Goal: Transaction & Acquisition: Purchase product/service

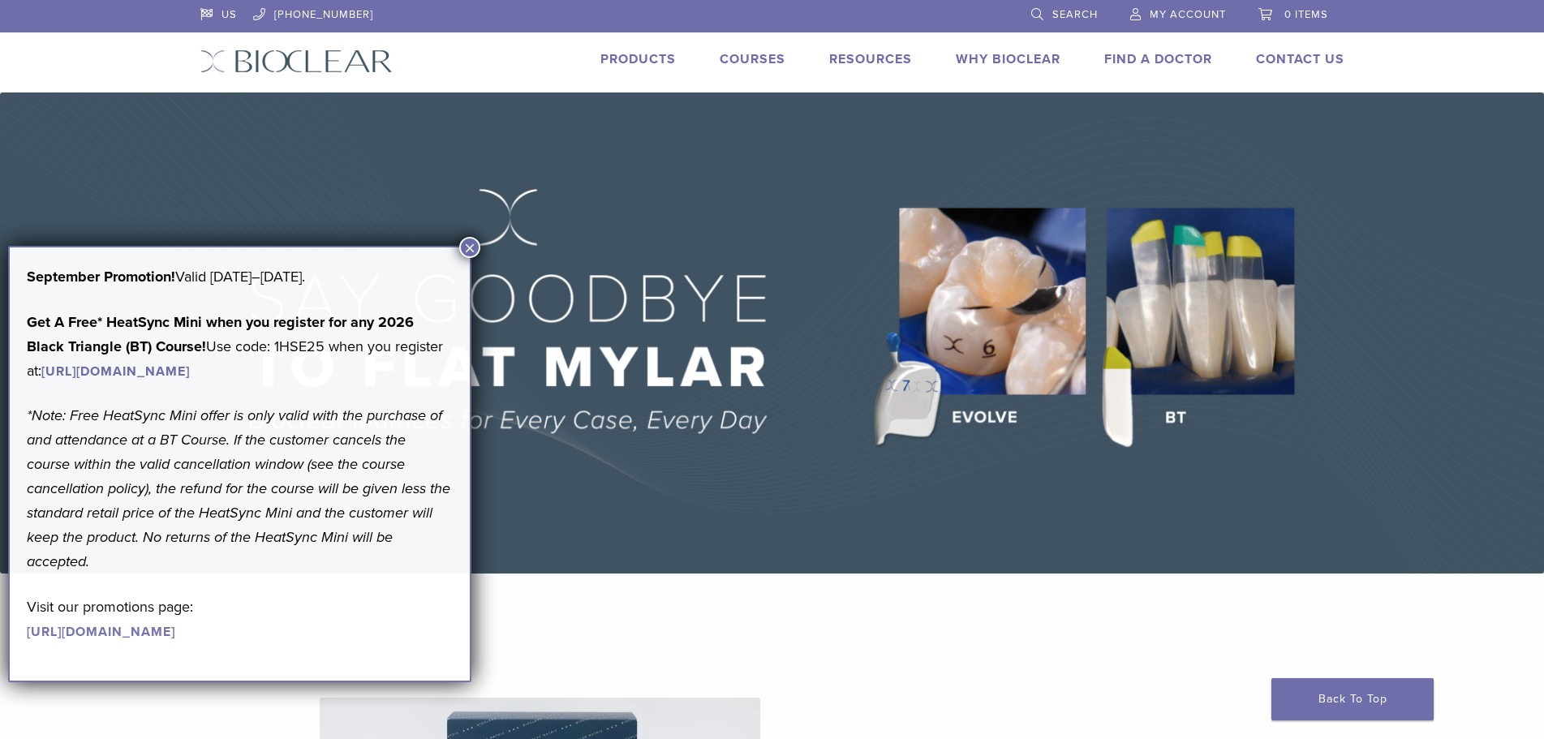
click at [1179, 19] on span "My Account" at bounding box center [1187, 14] width 76 height 13
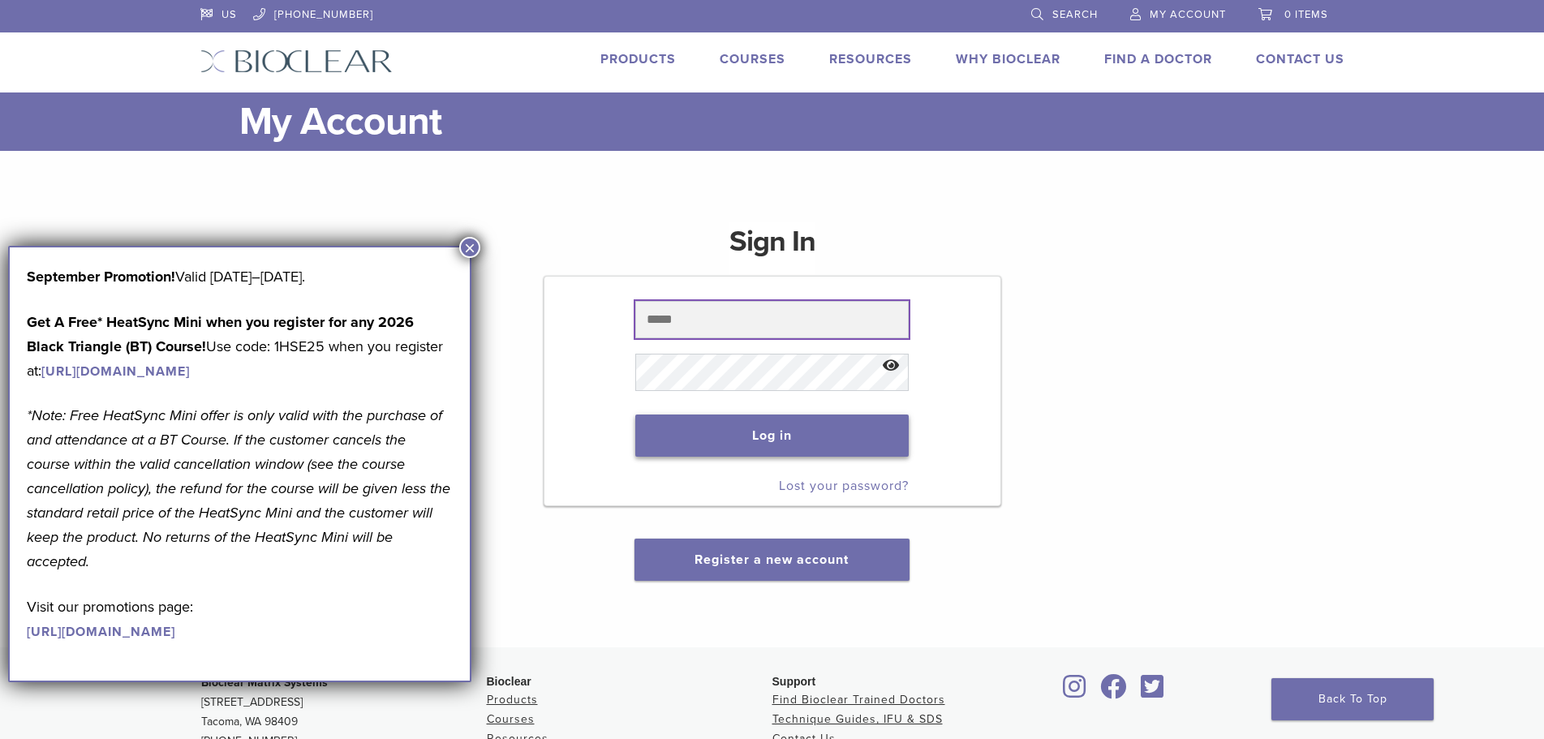
type input "**********"
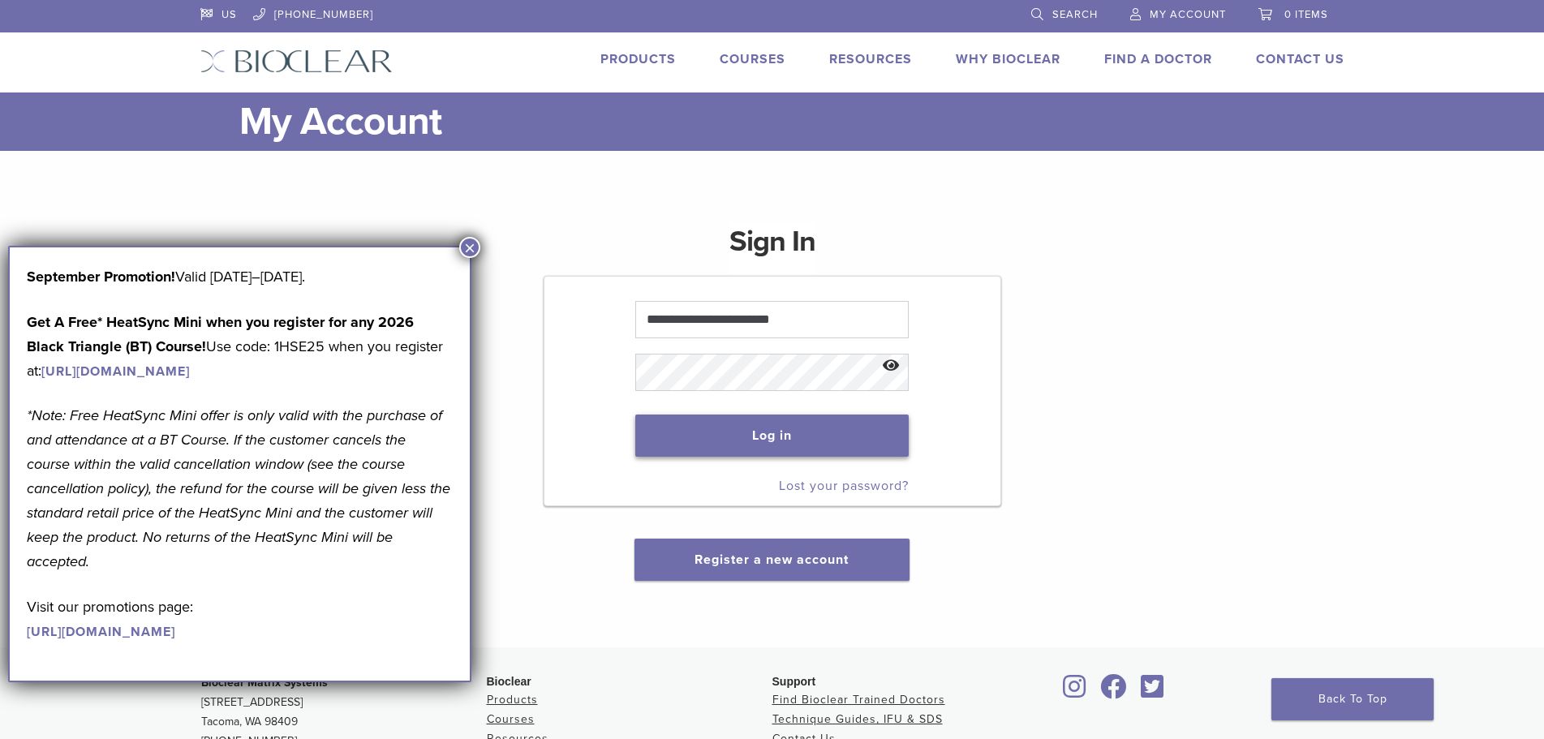
click at [852, 435] on button "Log in" at bounding box center [771, 435] width 273 height 42
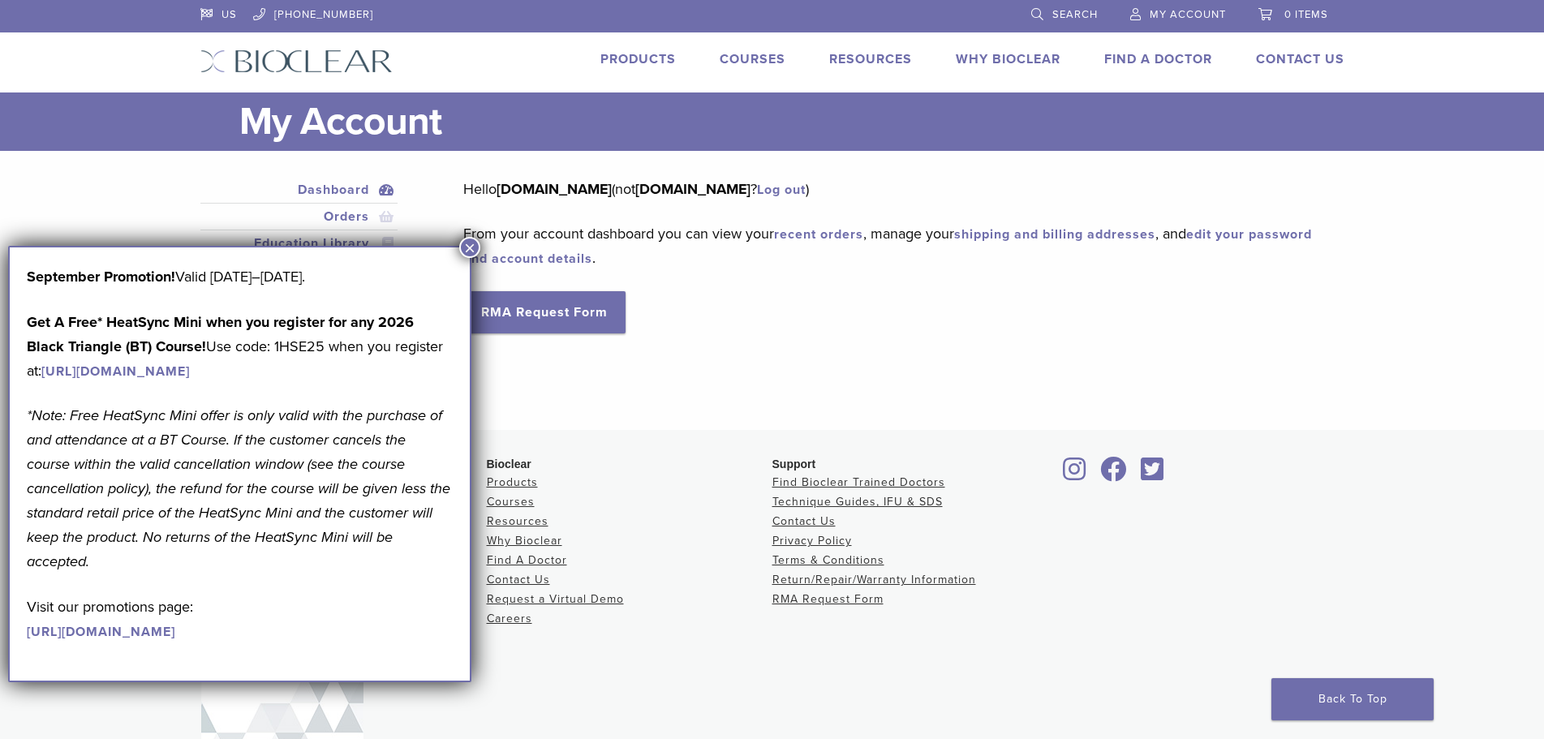
click at [467, 238] on button "×" at bounding box center [469, 247] width 21 height 21
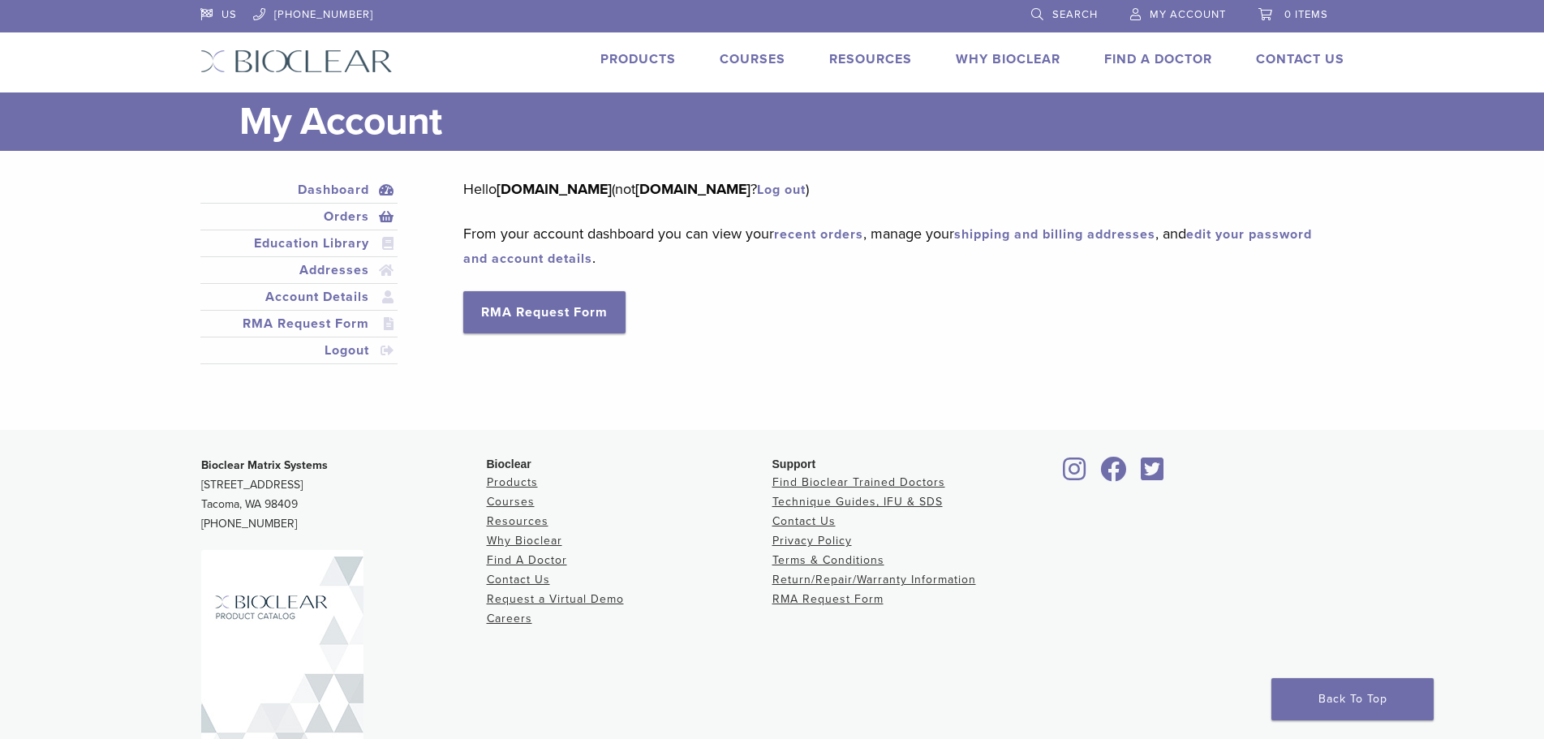
click at [359, 220] on link "Orders" at bounding box center [299, 216] width 191 height 19
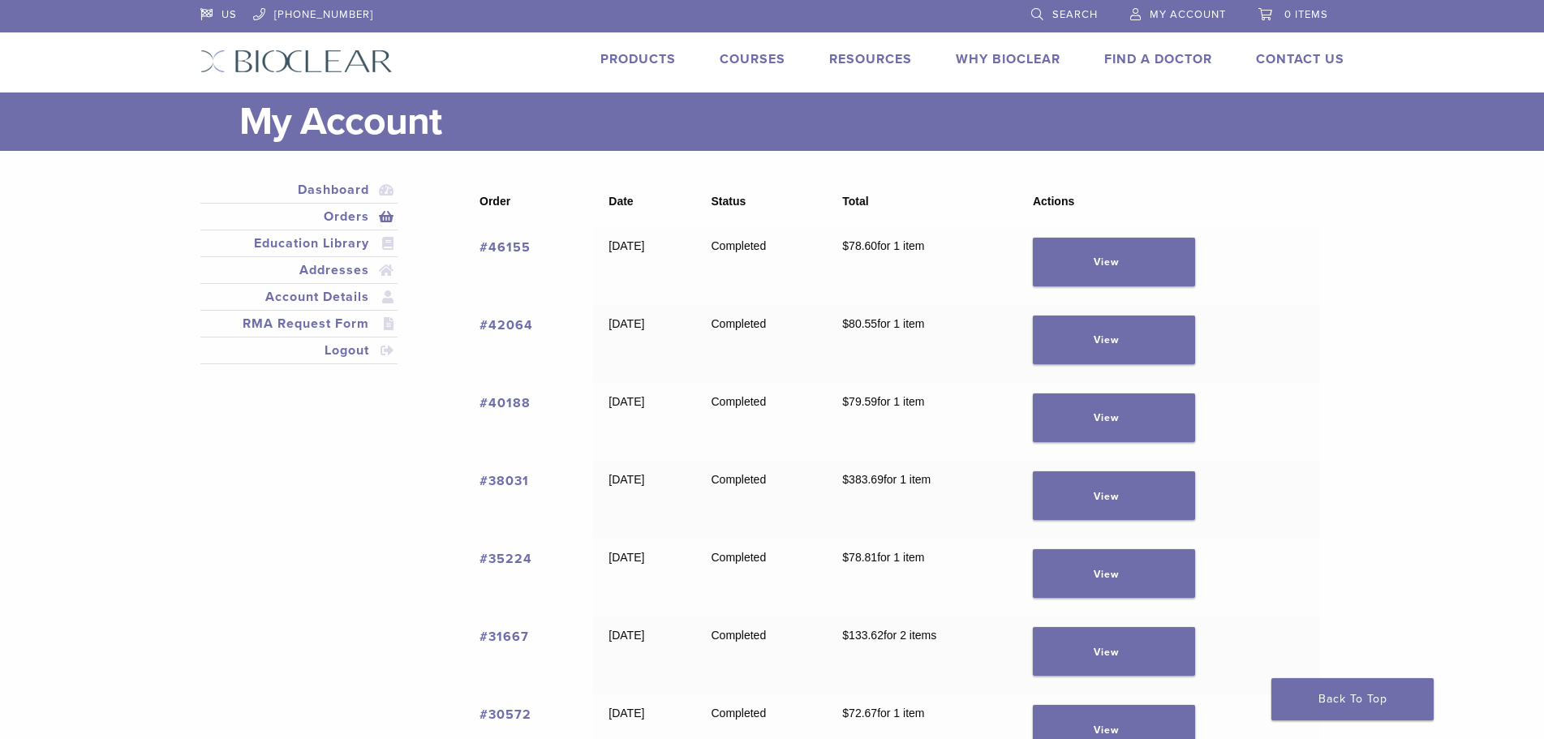
click at [525, 251] on link "#46155" at bounding box center [504, 247] width 51 height 16
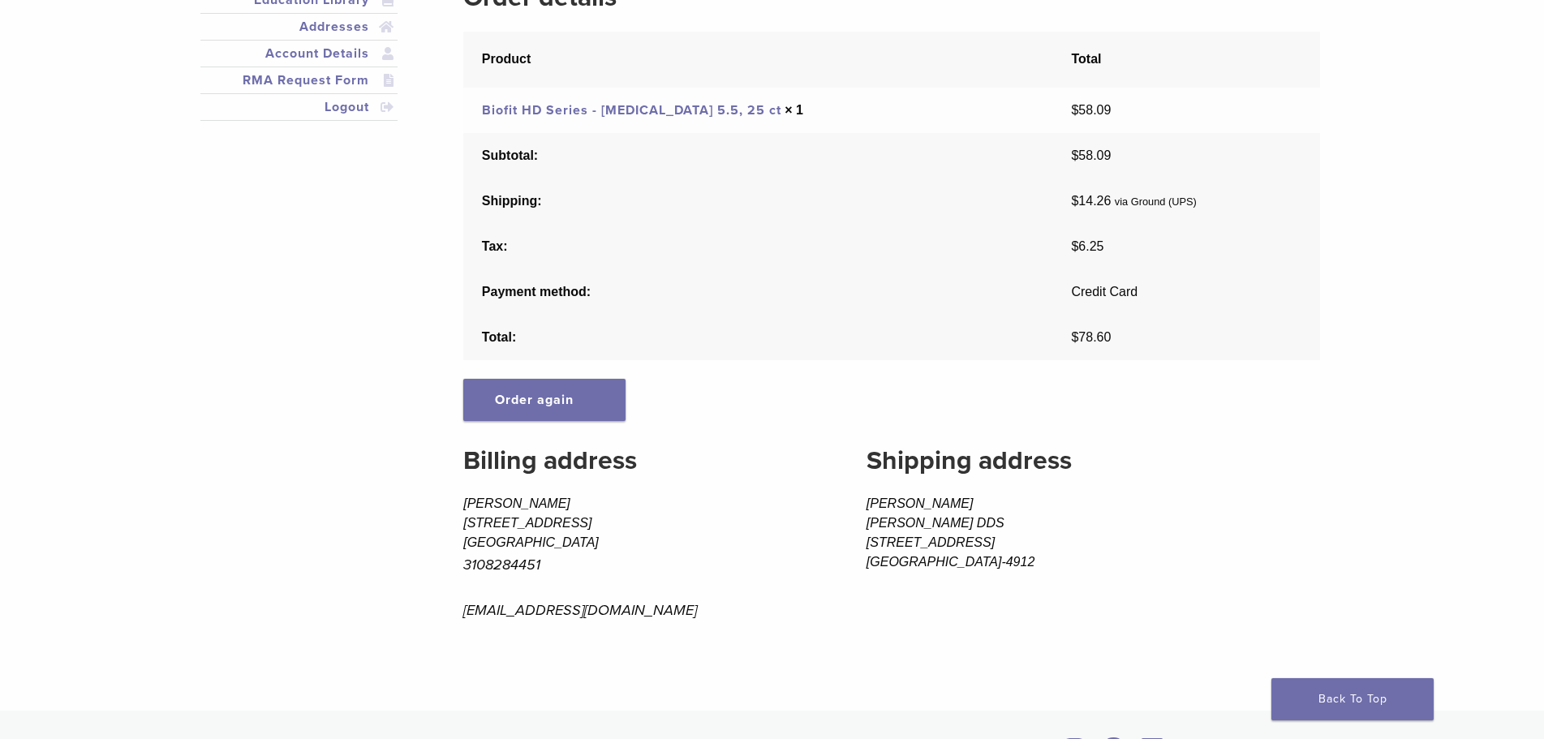
scroll to position [162, 0]
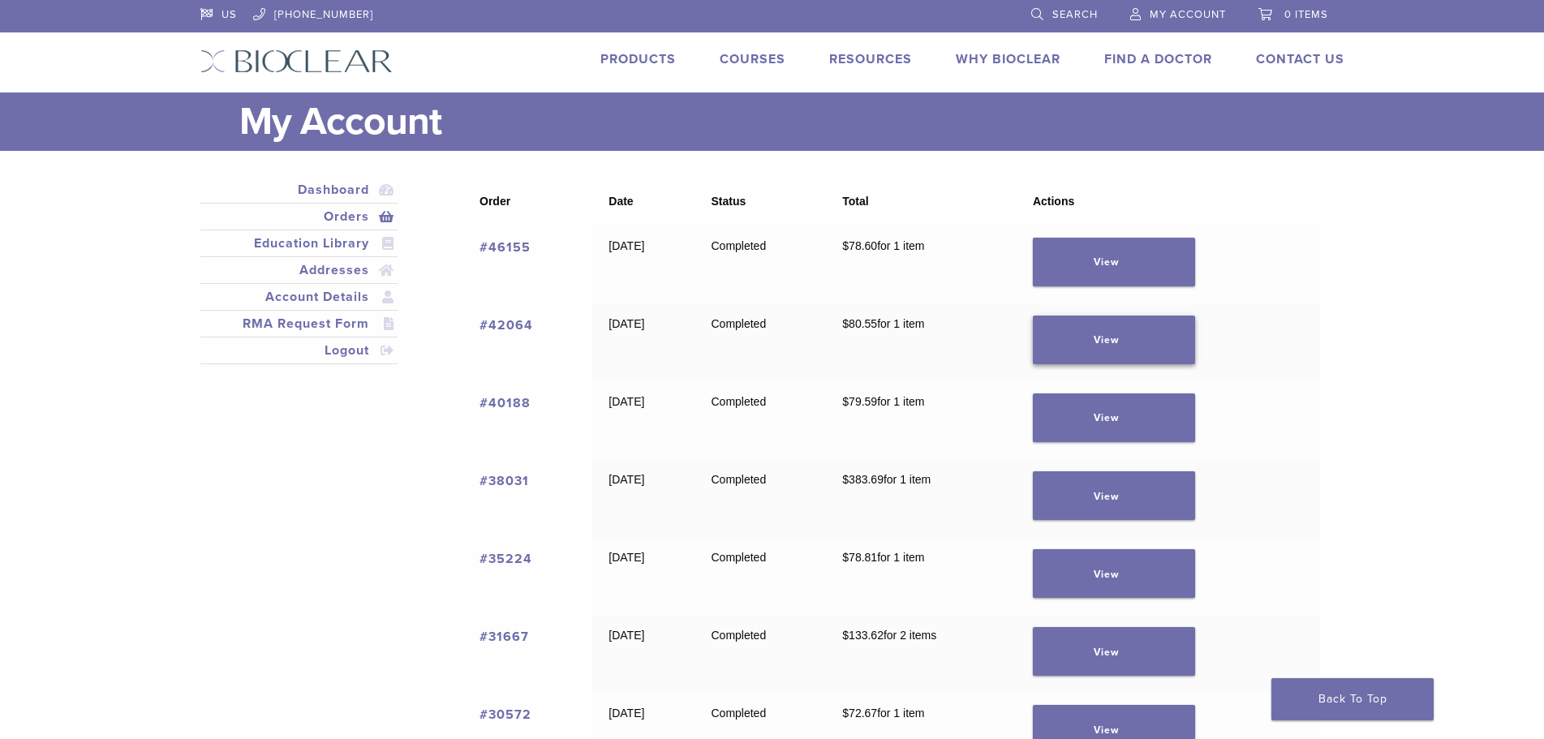
click at [1172, 349] on link "View" at bounding box center [1114, 340] width 162 height 49
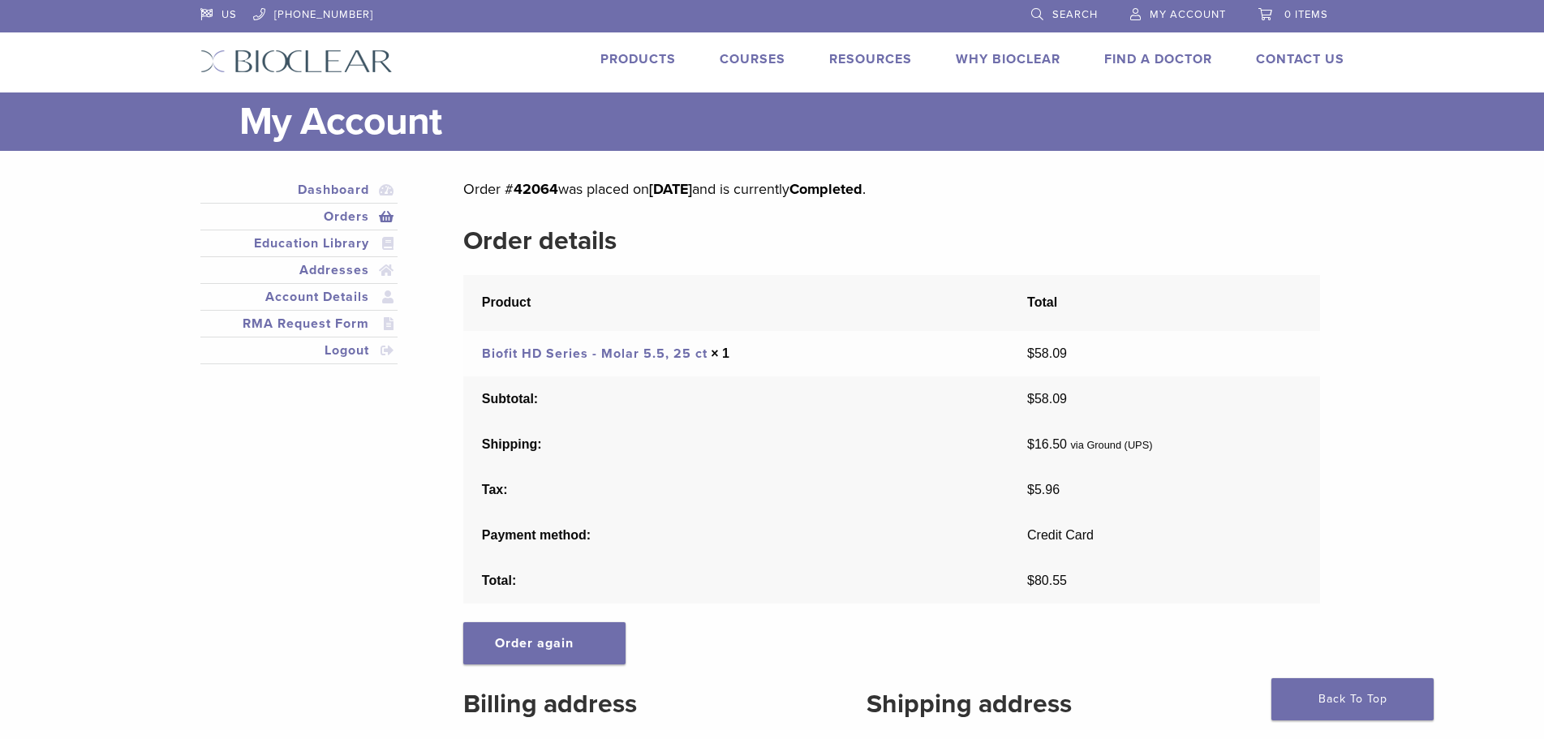
click at [535, 618] on section "Order details Product Total Biofit HD Series - Molar 5.5, 25 ct × 1 $ 58.09 Sub…" at bounding box center [891, 442] width 856 height 442
click at [539, 672] on div "Order # 42064 was placed on March 10, 2025 and is currently Completed . Order d…" at bounding box center [891, 542] width 856 height 730
click at [540, 658] on link "Order again" at bounding box center [544, 643] width 162 height 42
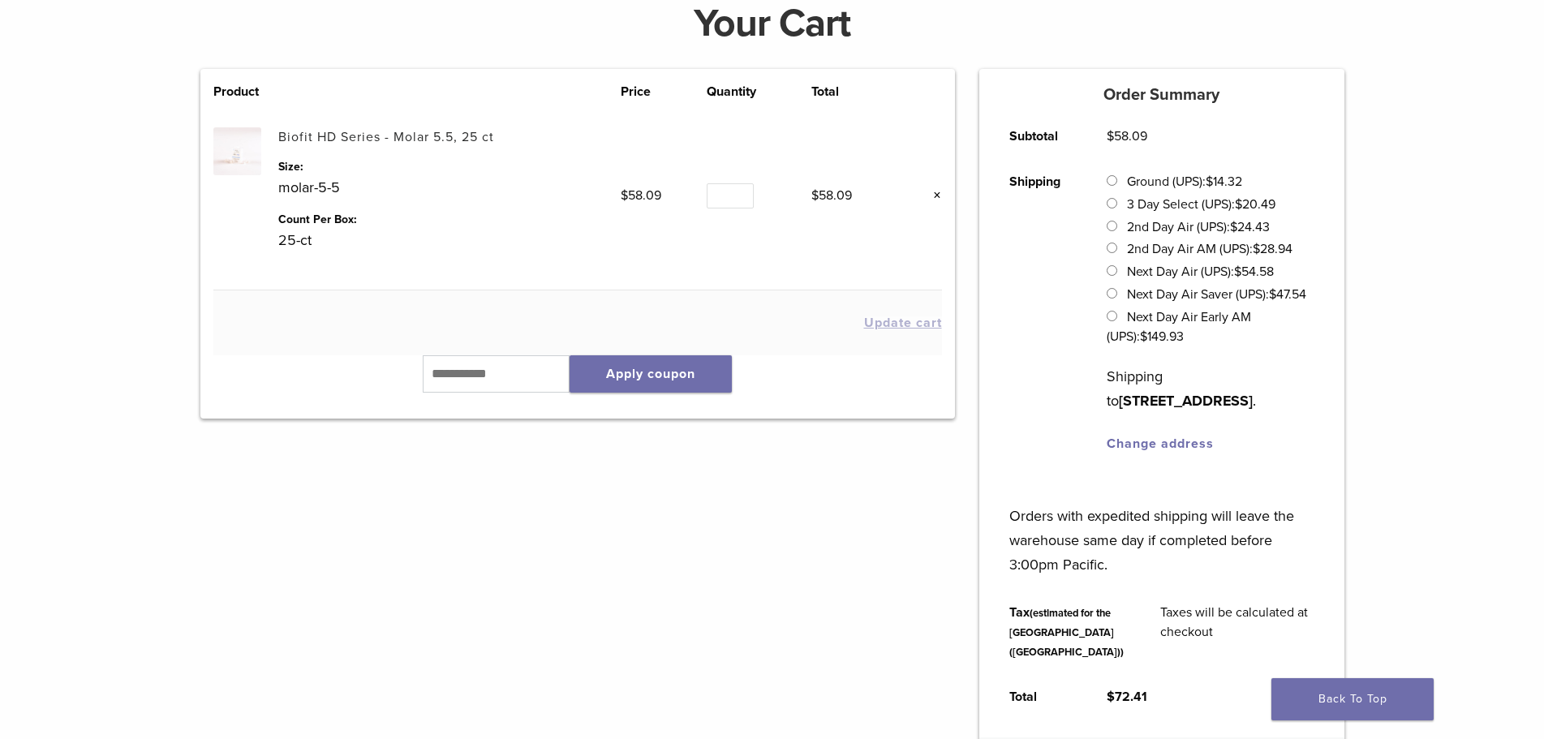
scroll to position [487, 0]
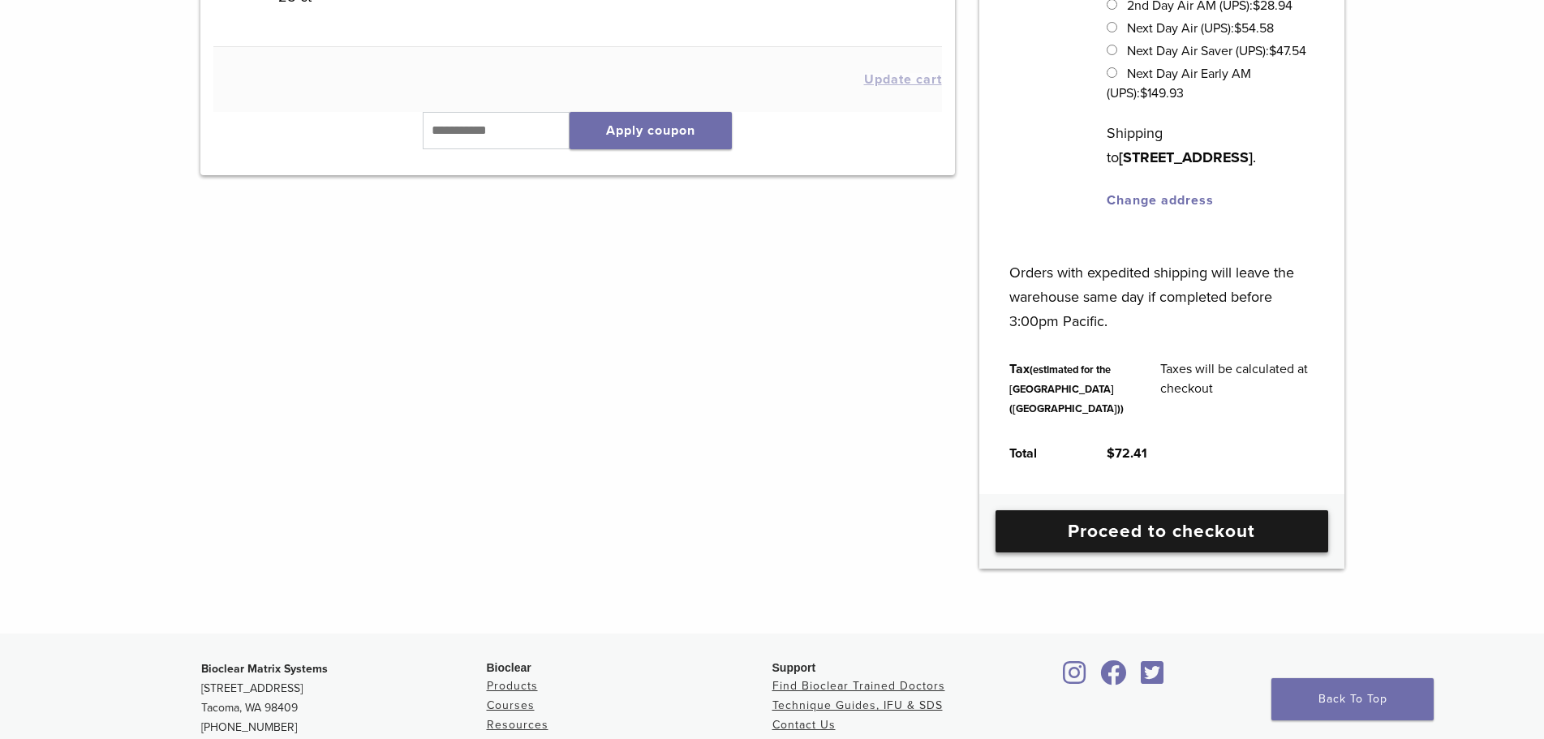
click at [1307, 552] on link "Proceed to checkout" at bounding box center [1161, 531] width 333 height 42
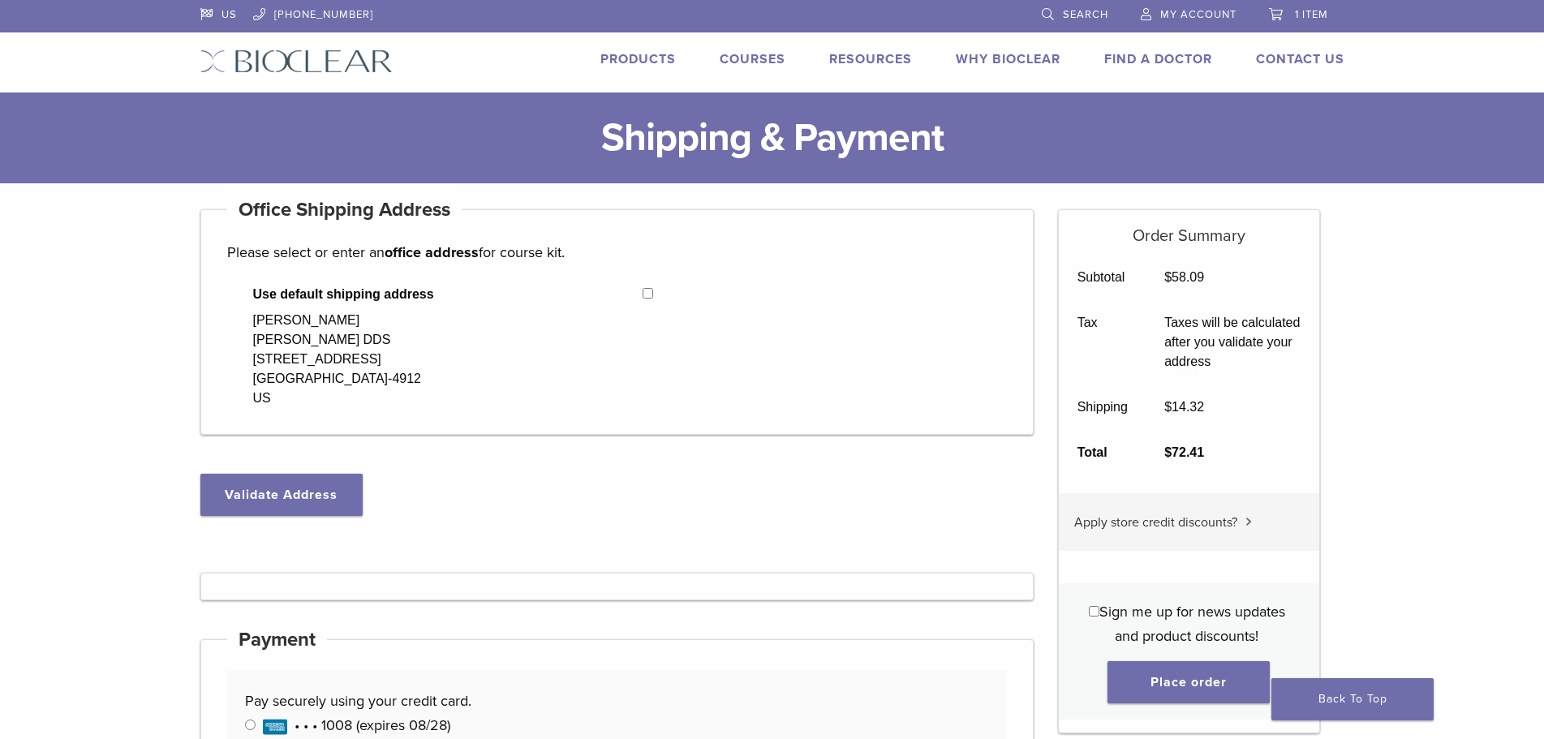
select select "**"
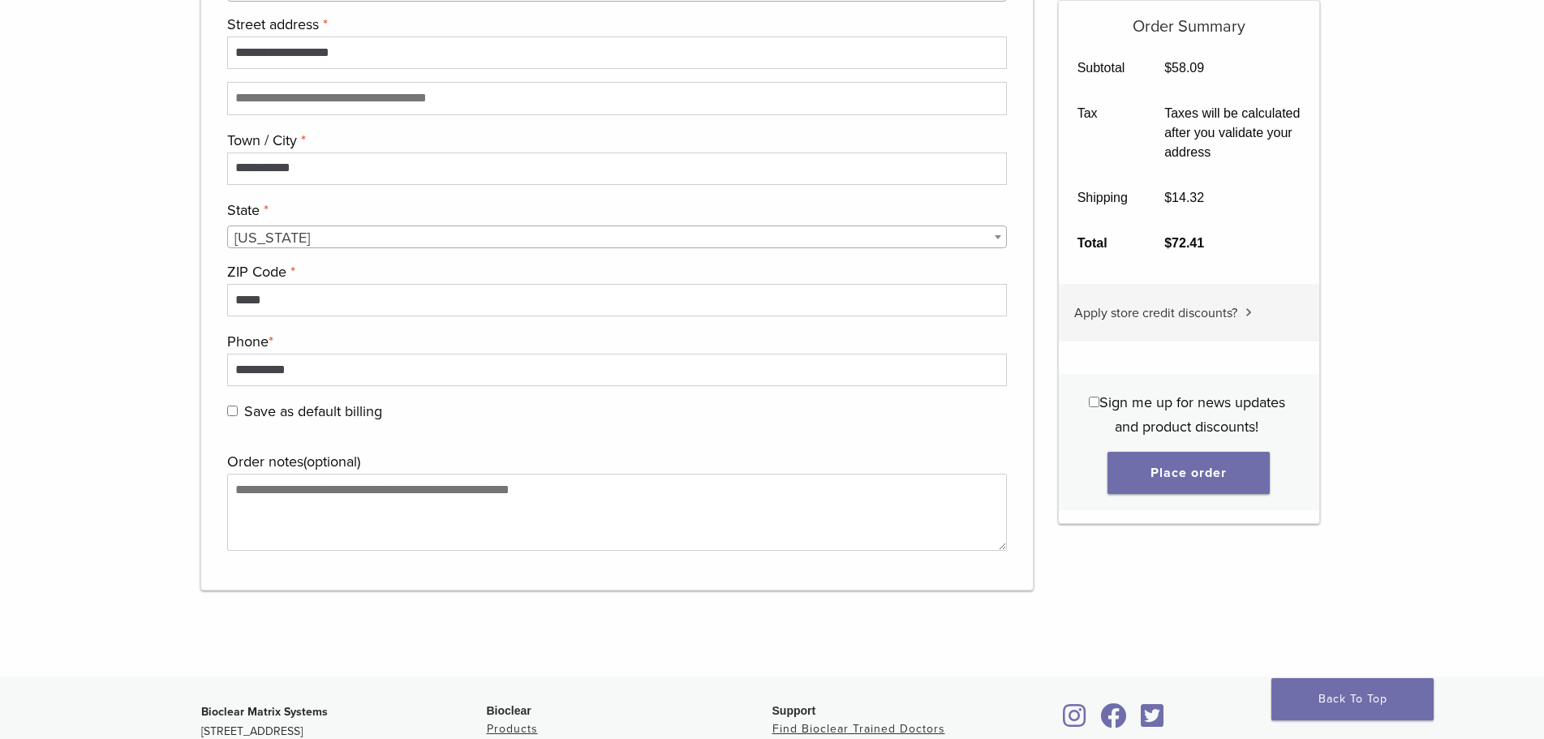
scroll to position [1622, 0]
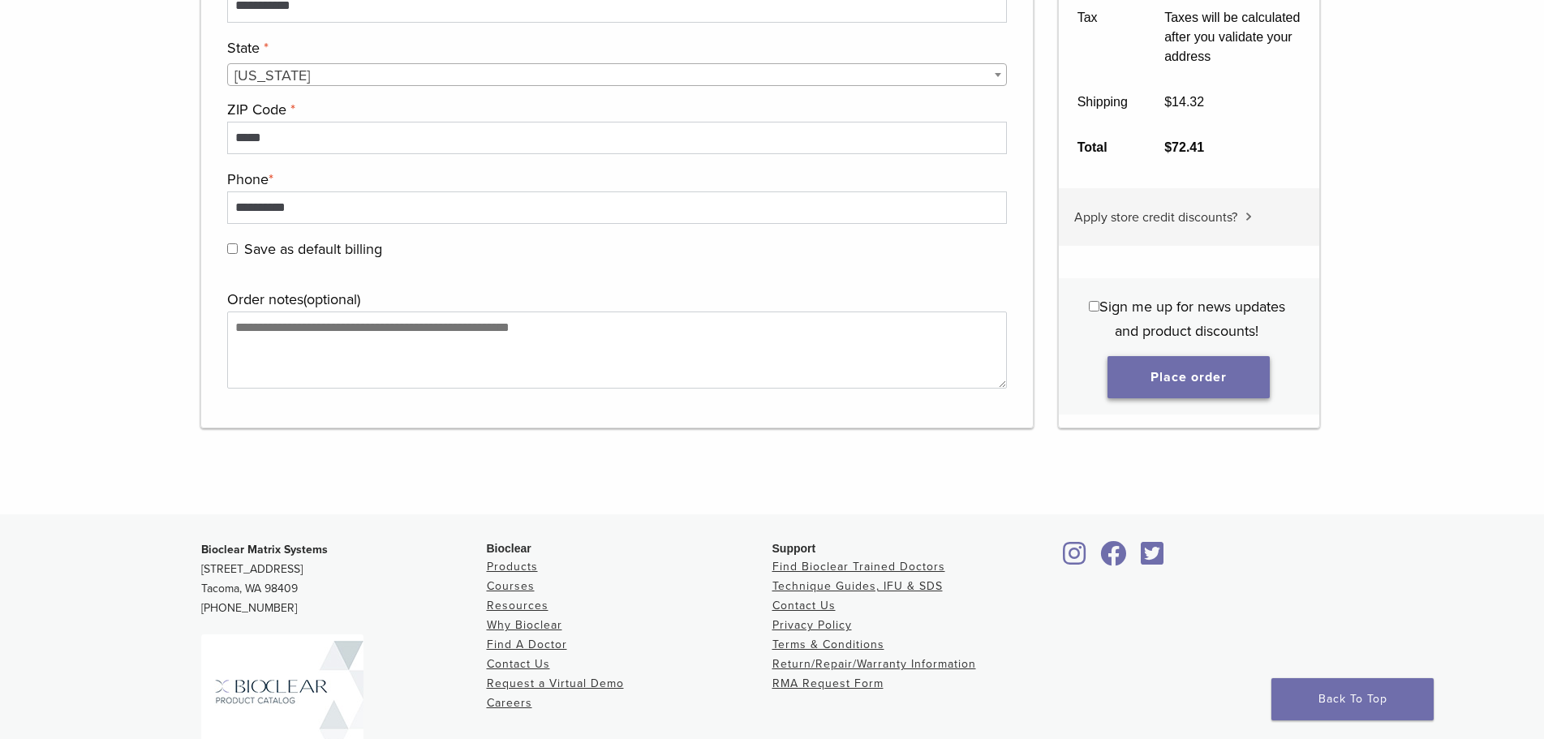
click at [1205, 377] on button "Place order" at bounding box center [1188, 377] width 162 height 42
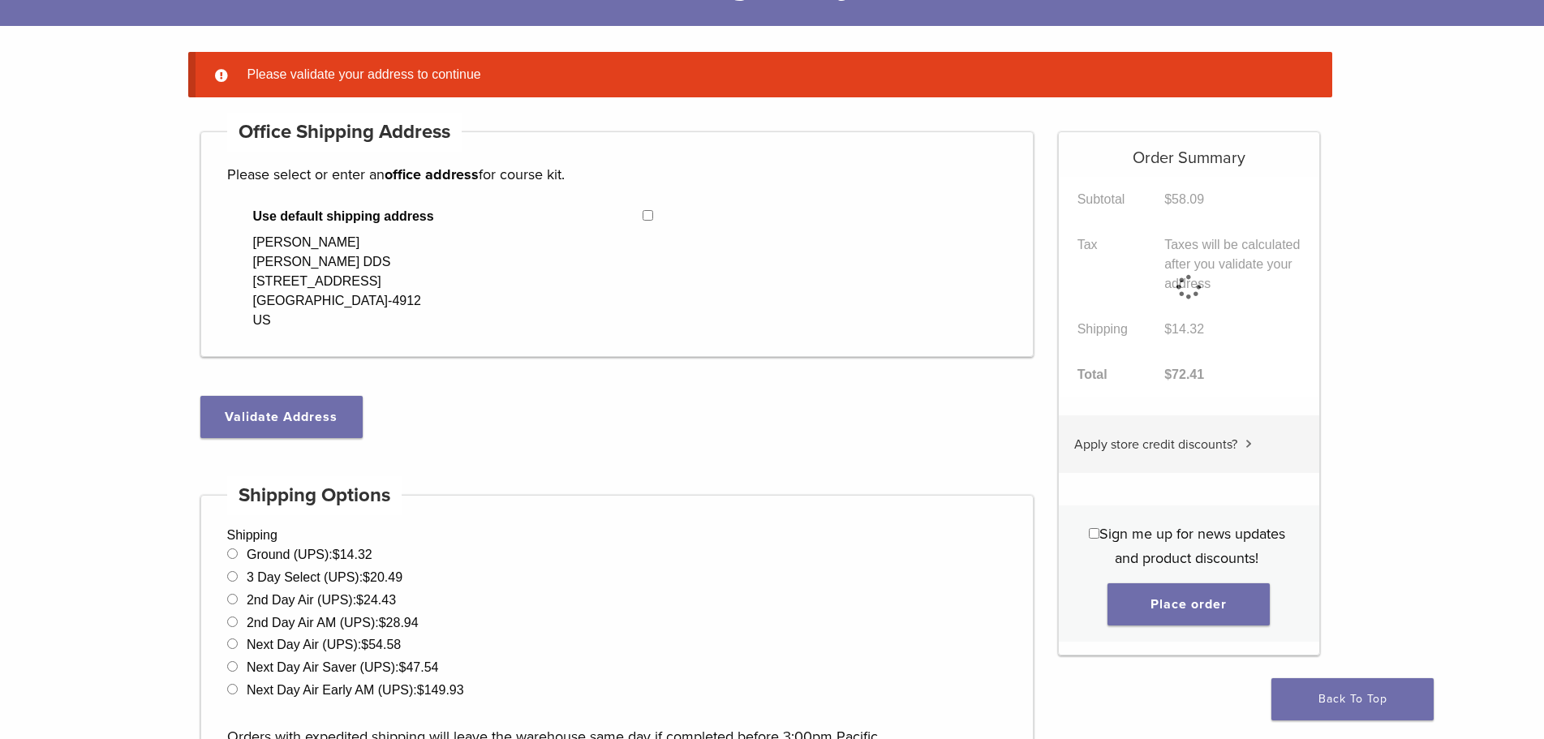
scroll to position [128, 0]
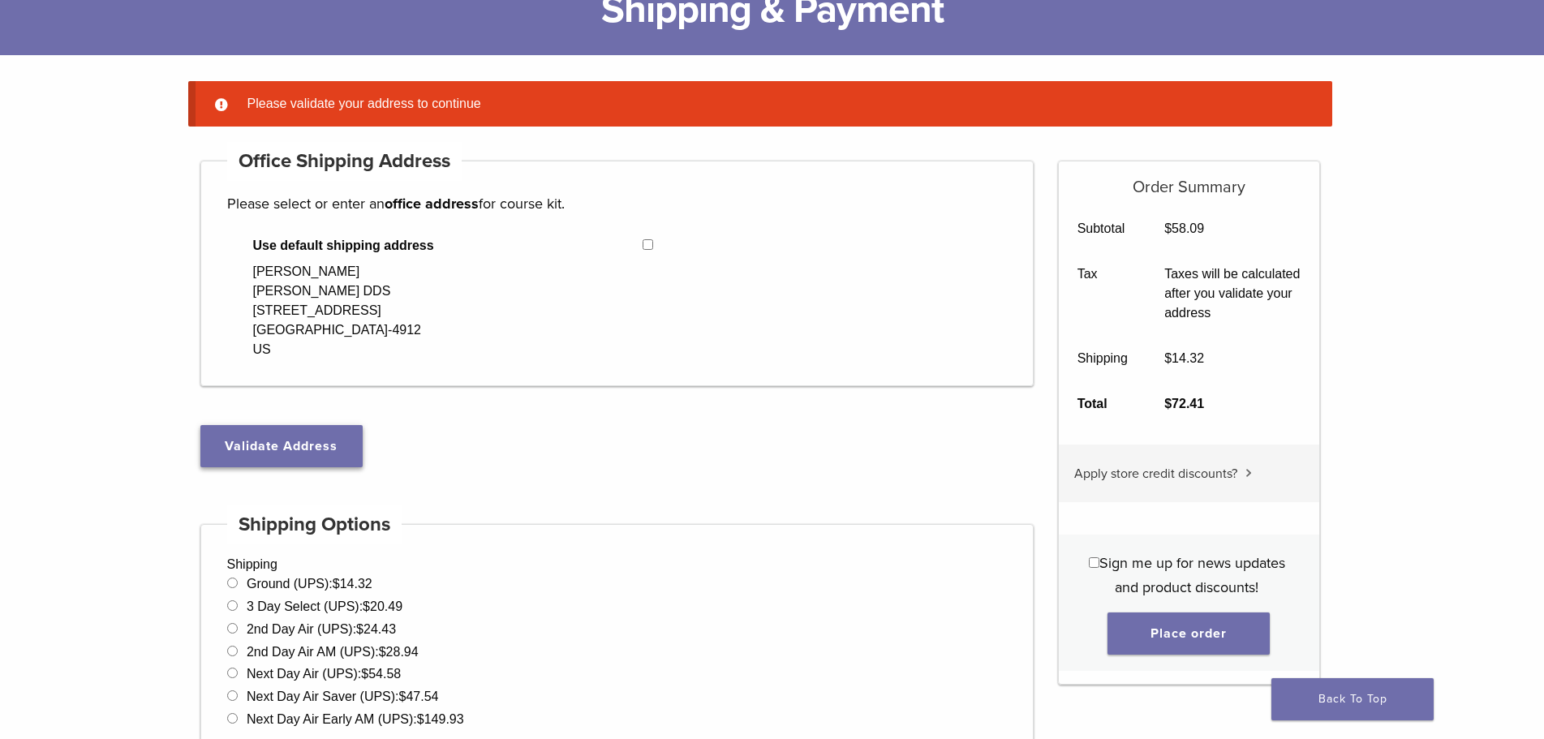
click at [320, 457] on button "Validate Address" at bounding box center [281, 446] width 162 height 42
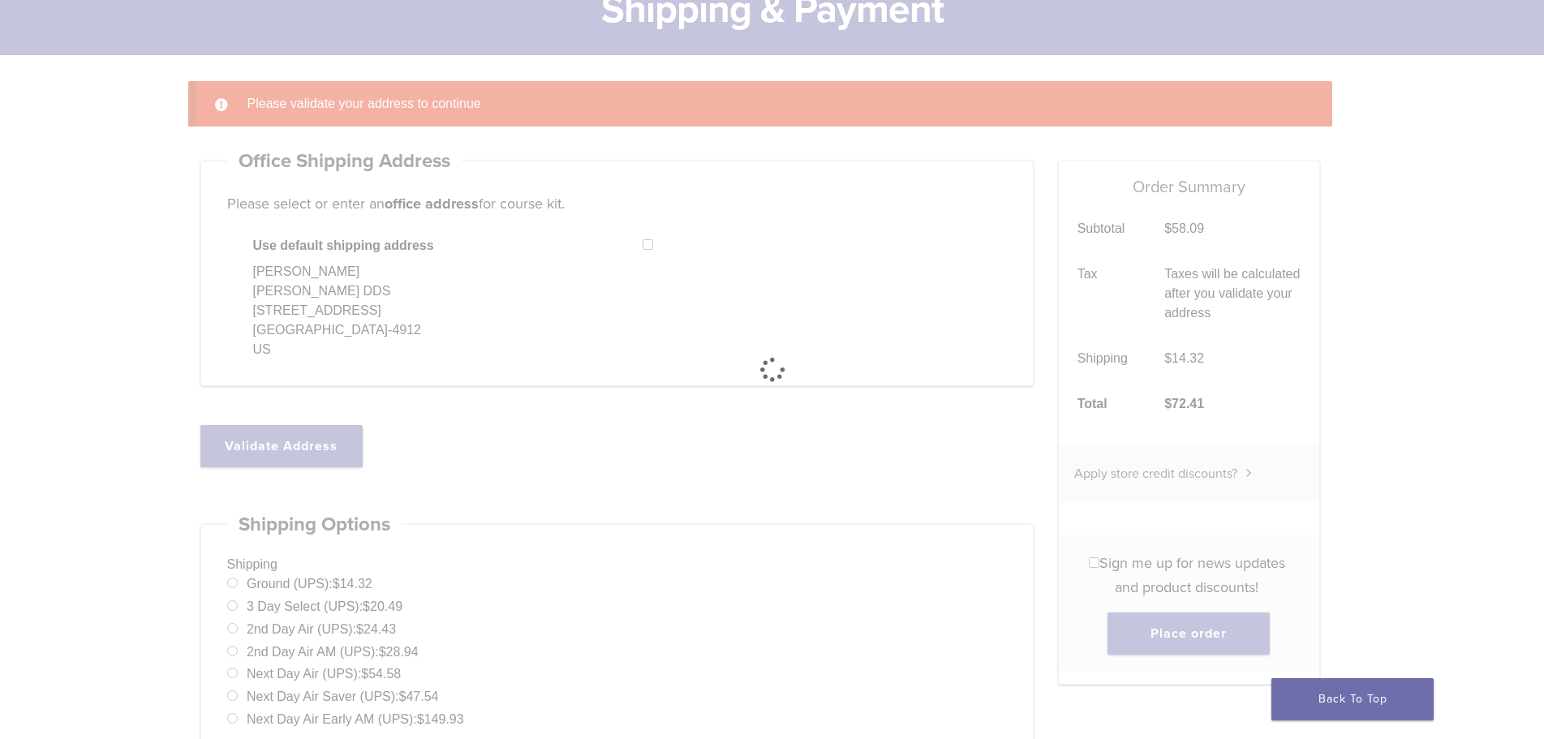
select select "**"
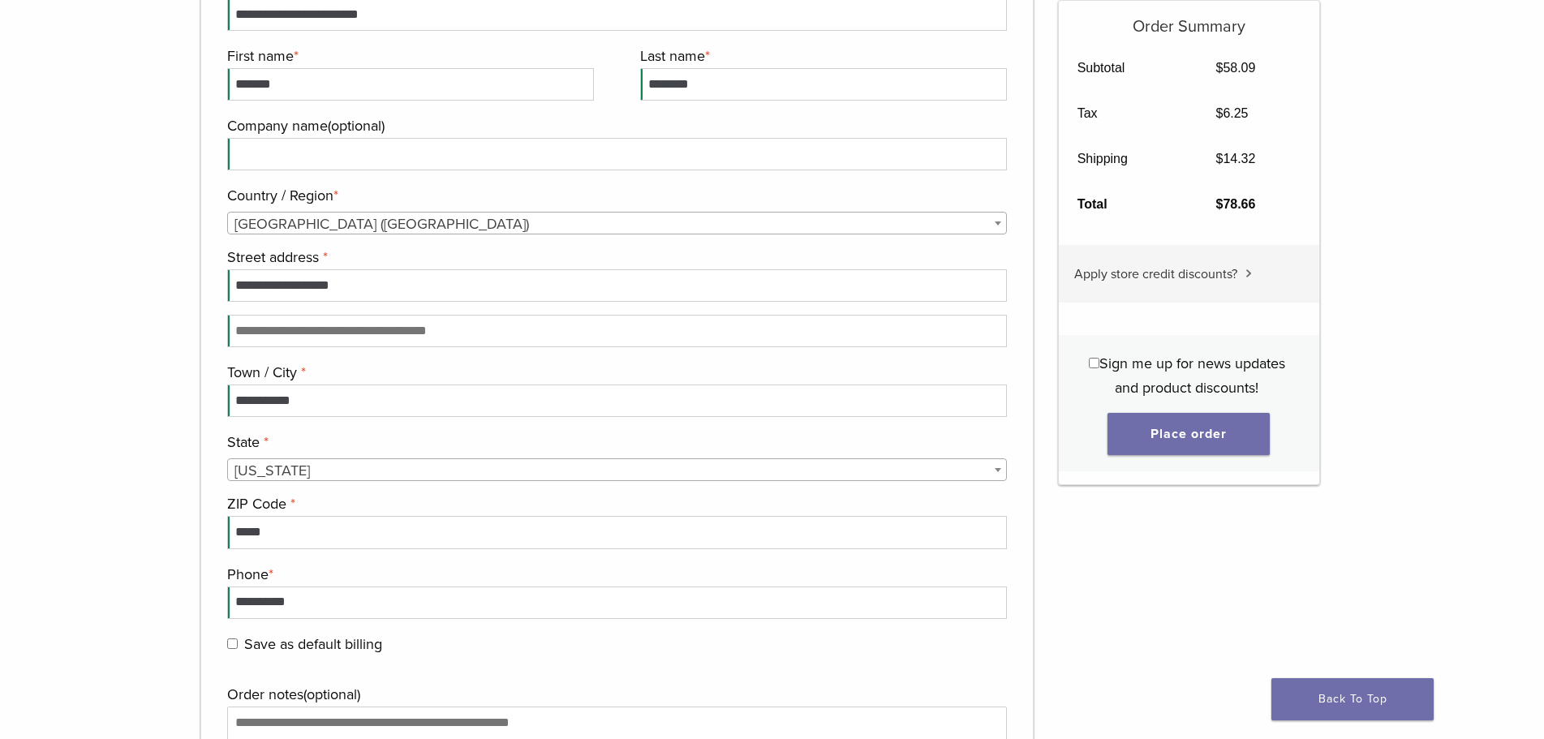
scroll to position [1345, 0]
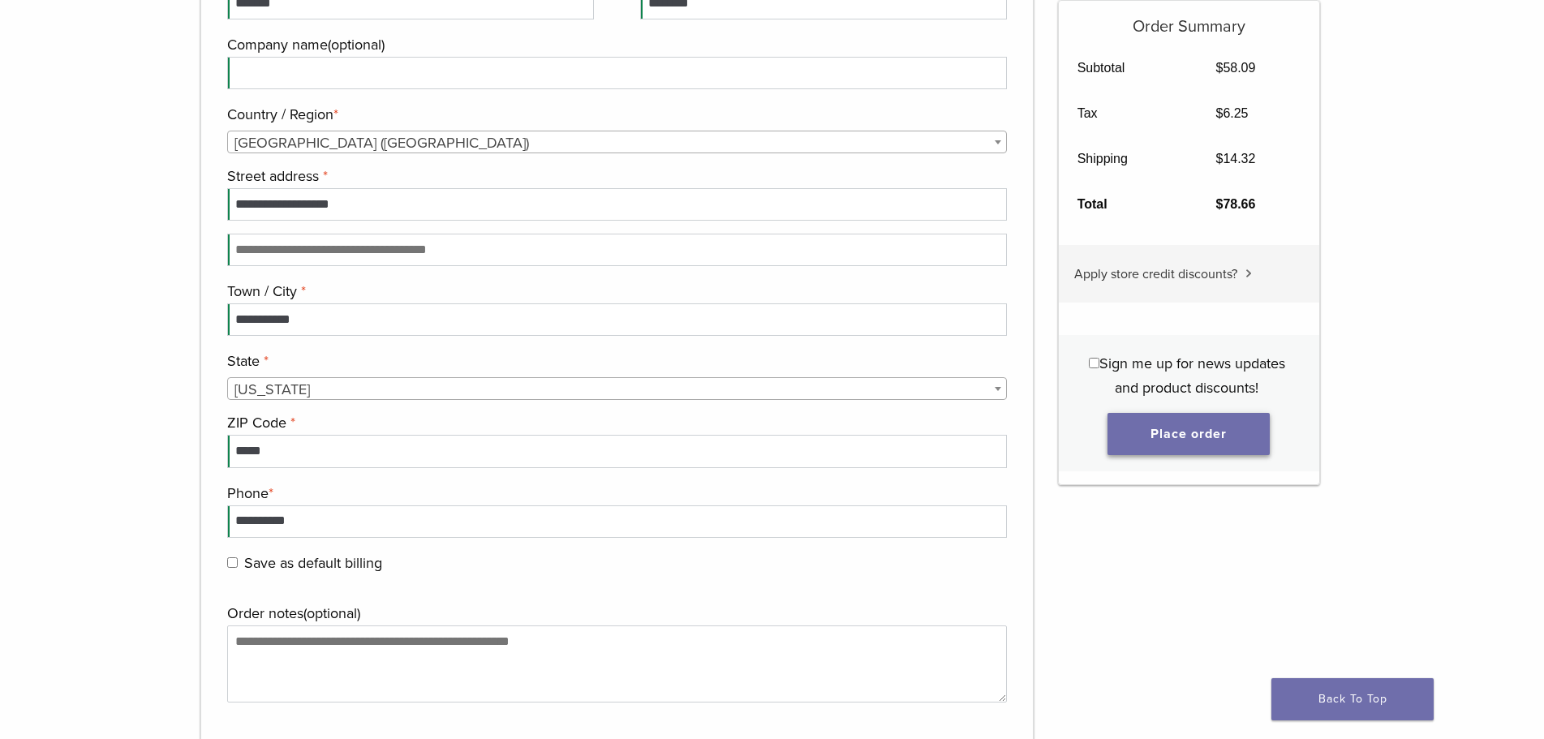
click at [1192, 423] on button "Place order" at bounding box center [1188, 434] width 162 height 42
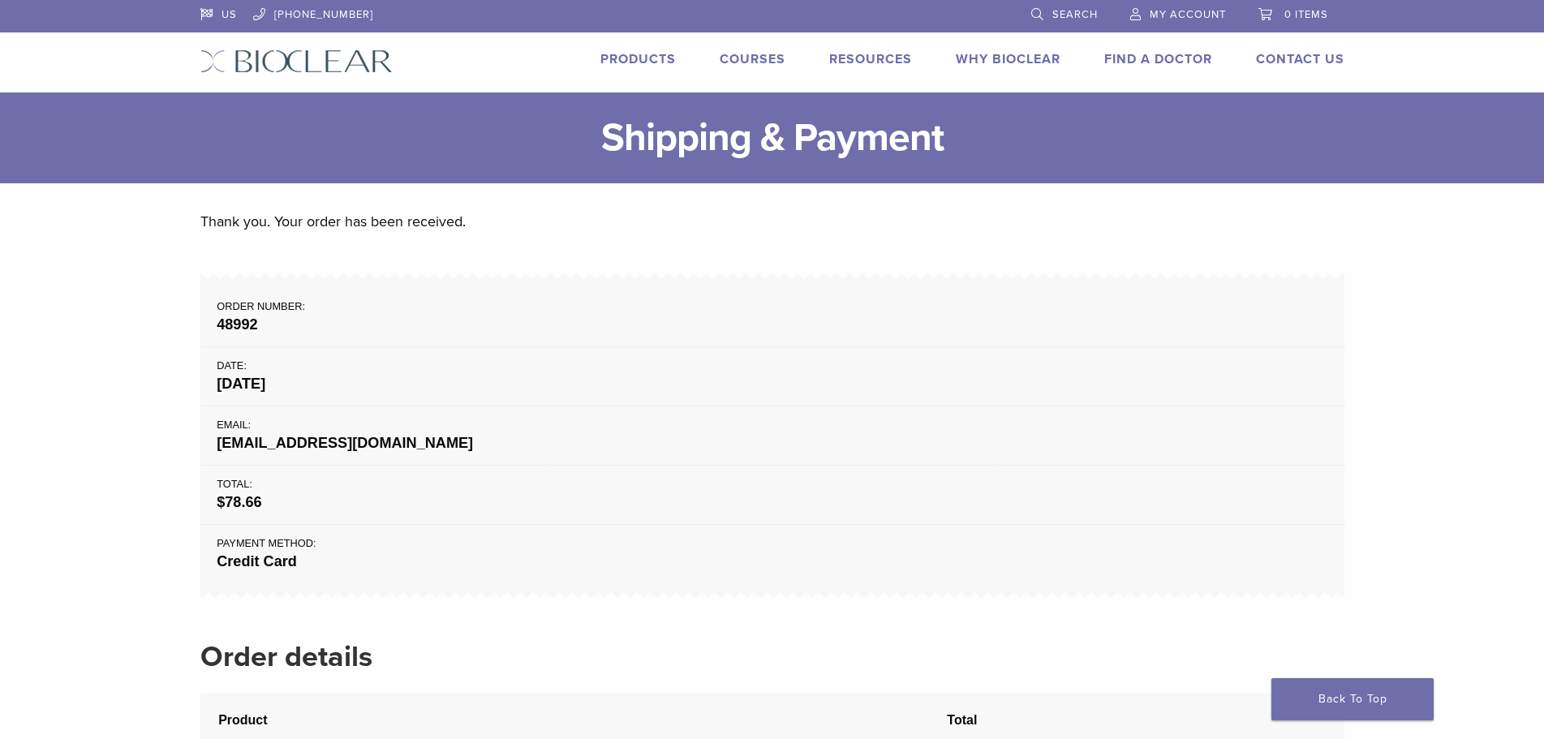
scroll to position [406, 0]
